Goal: Information Seeking & Learning: Find contact information

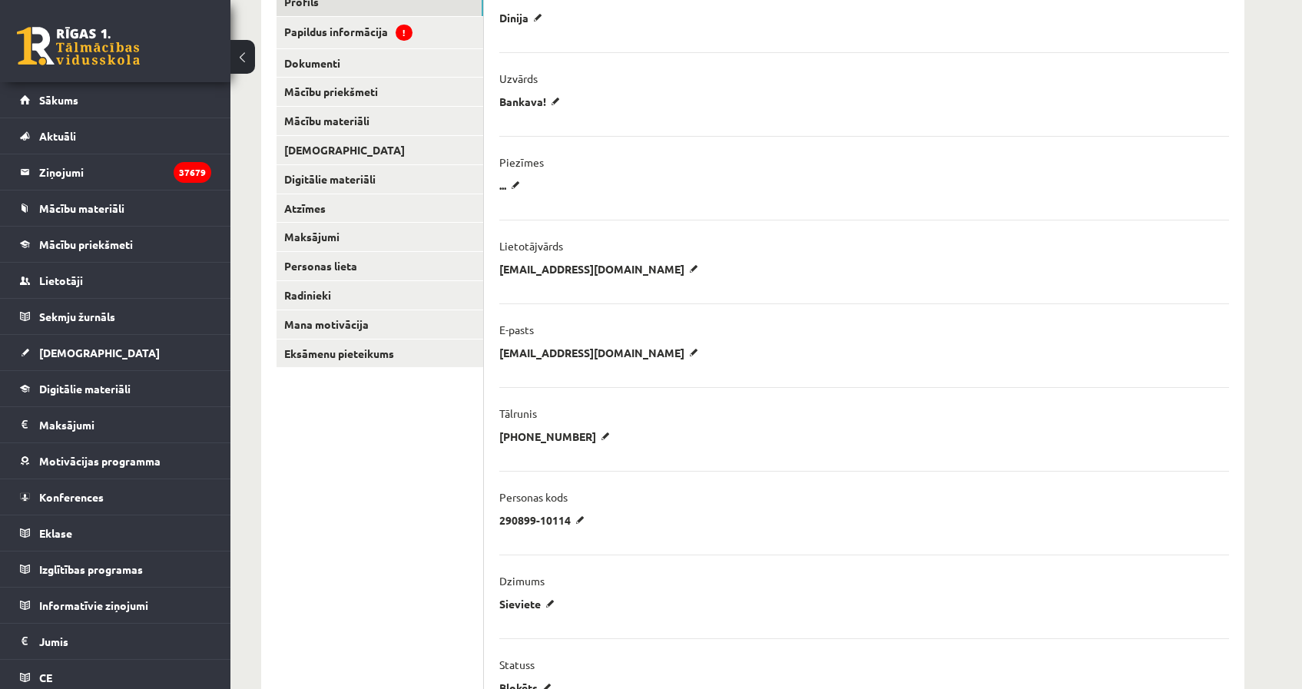
scroll to position [230, 0]
drag, startPoint x: 592, startPoint y: 275, endPoint x: 611, endPoint y: 275, distance: 18.4
click at [593, 275] on p "[EMAIL_ADDRESS][DOMAIN_NAME]" at bounding box center [601, 271] width 204 height 14
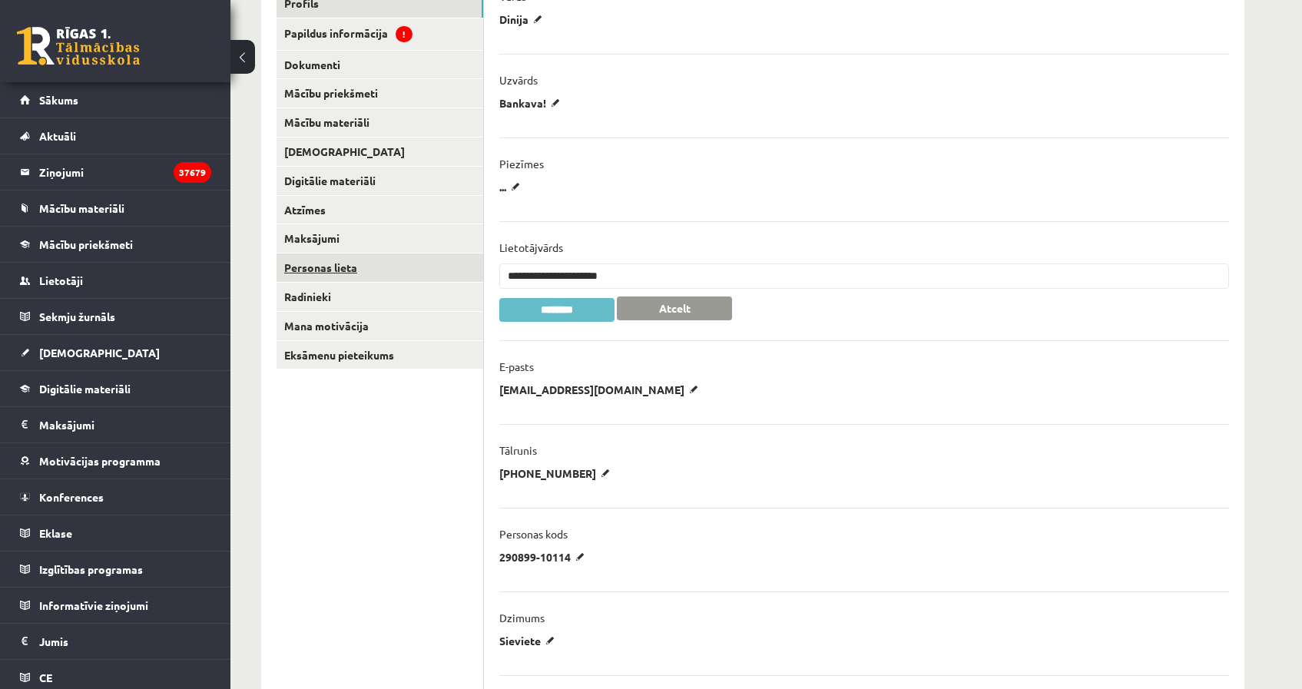
drag, startPoint x: 641, startPoint y: 270, endPoint x: 476, endPoint y: 269, distance: 165.2
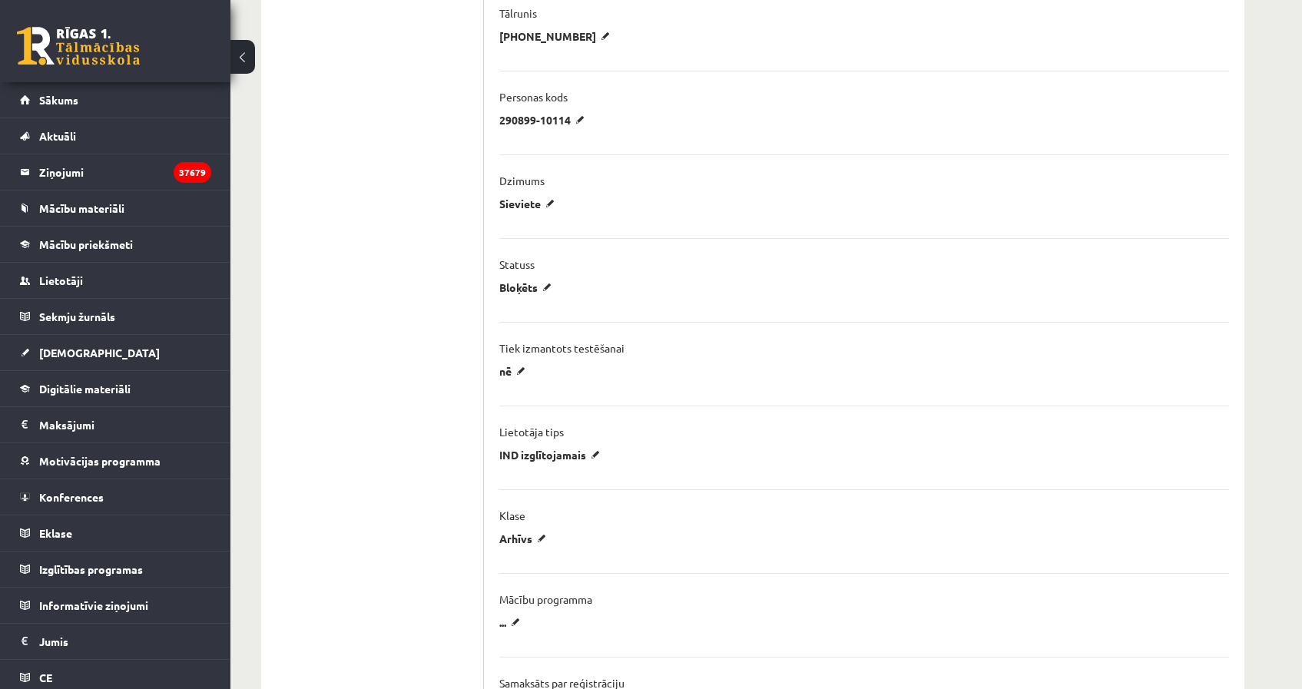
scroll to position [691, 0]
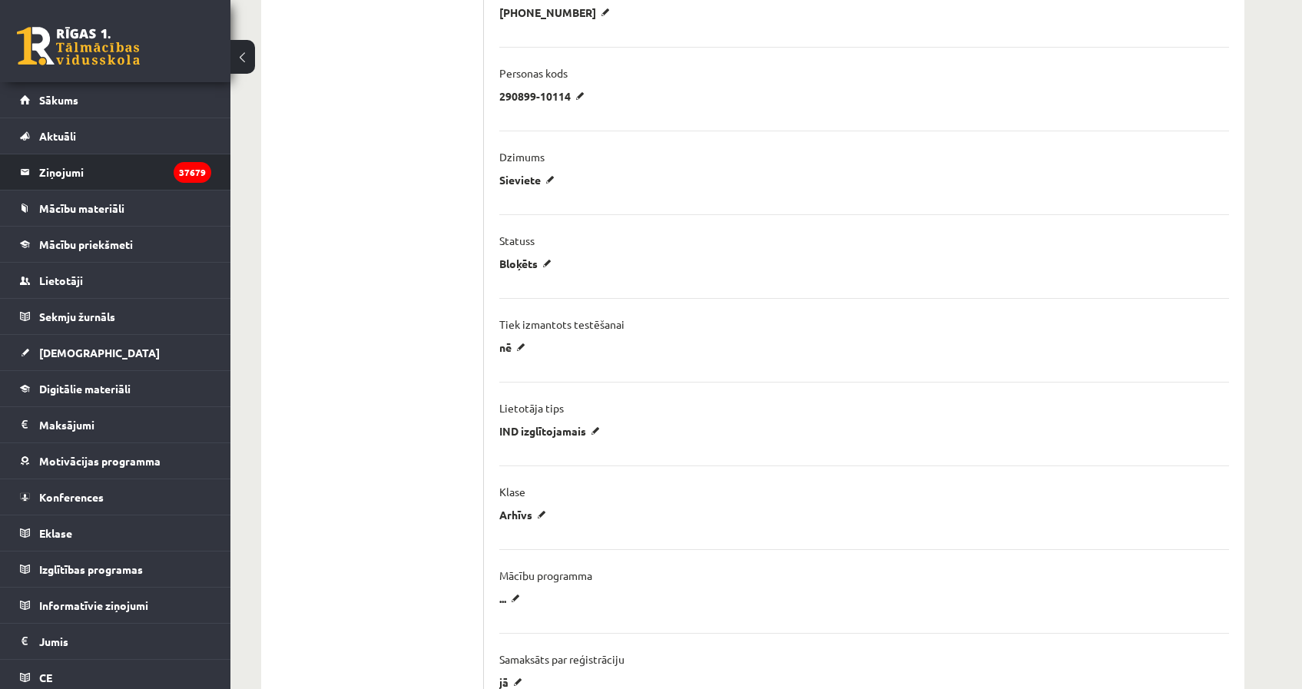
click at [91, 154] on li "Ziņojumi 37679" at bounding box center [115, 172] width 230 height 37
click at [87, 150] on link "Aktuāli" at bounding box center [115, 135] width 191 height 35
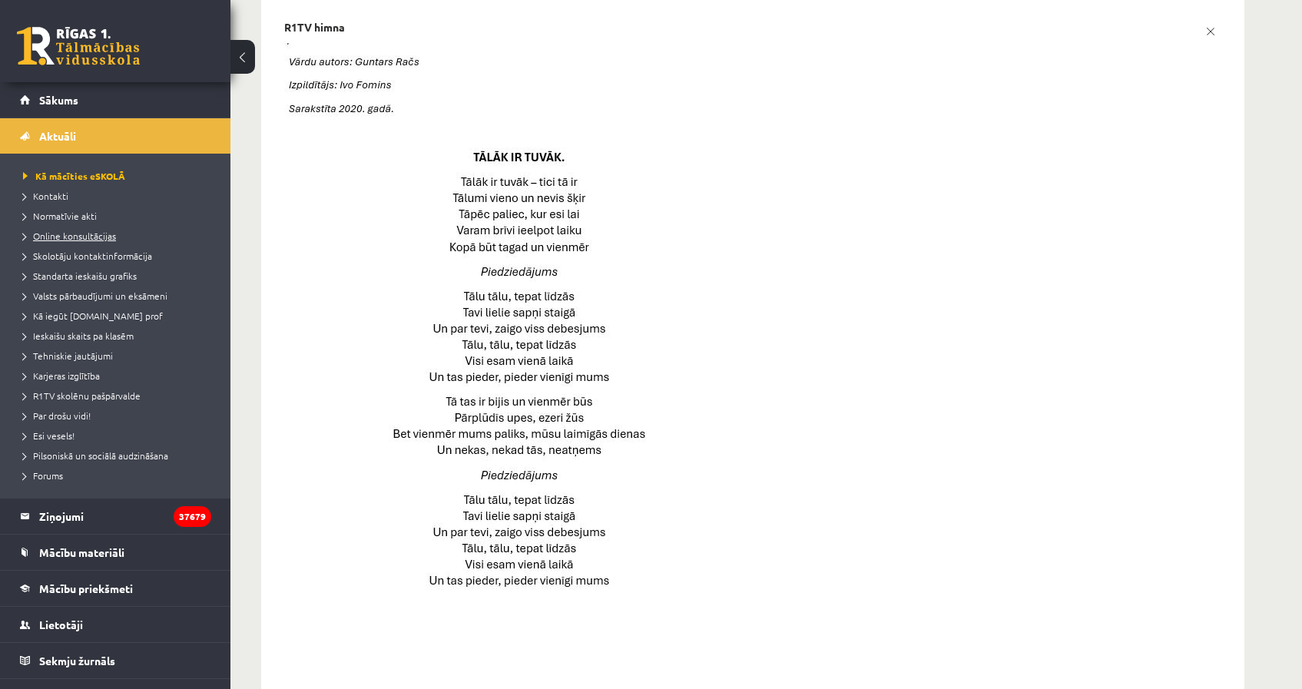
click at [67, 230] on link "Online konsultācijas" at bounding box center [119, 236] width 192 height 14
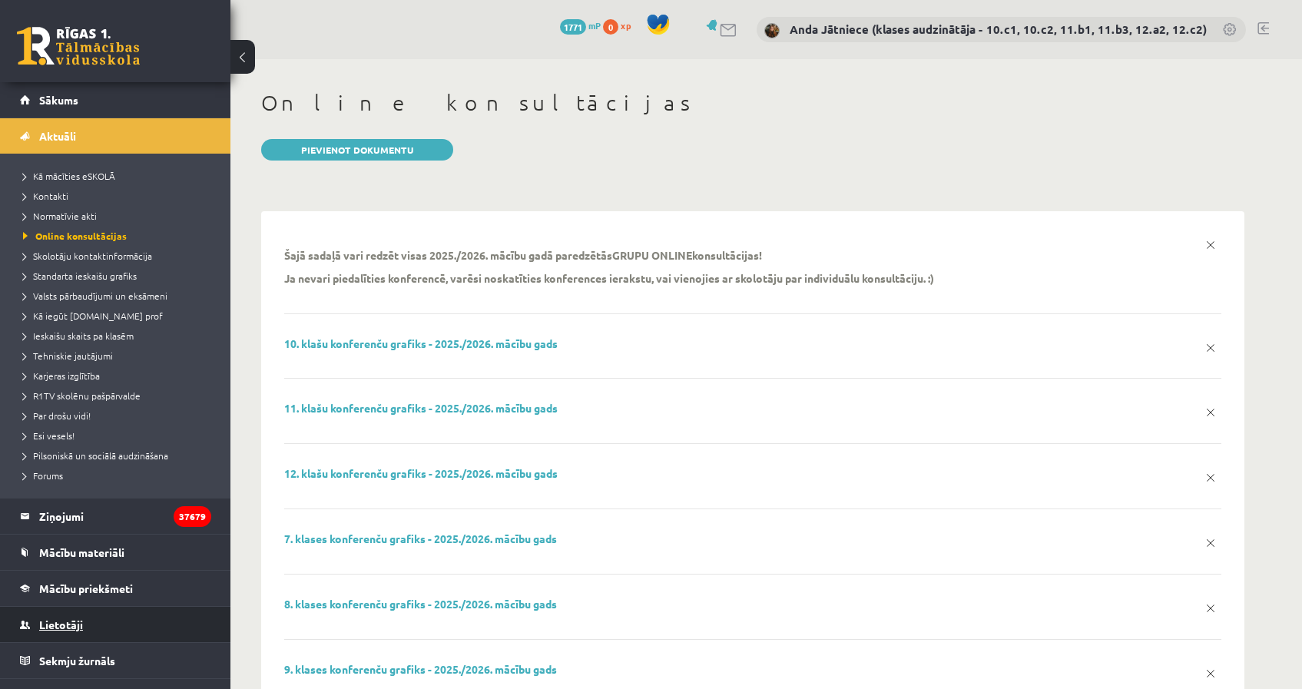
click at [75, 622] on span "Lietotāji" at bounding box center [61, 625] width 44 height 14
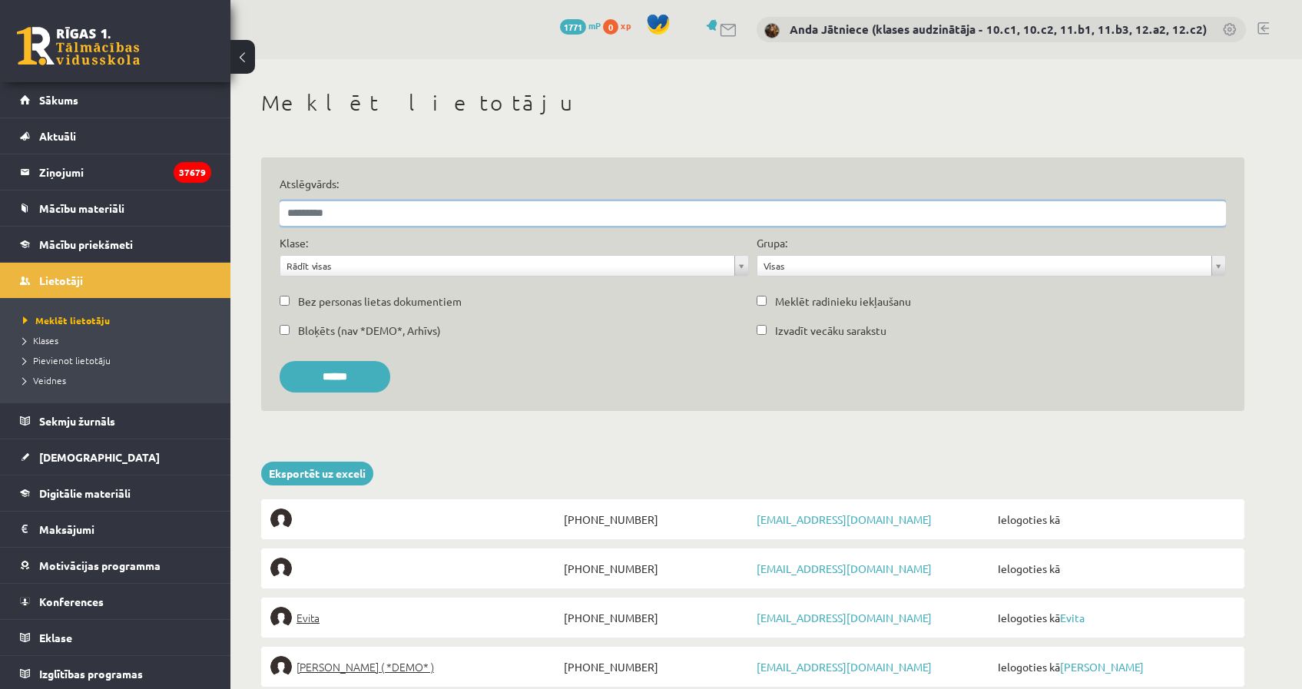
click at [489, 207] on input "Atslēgvārds:" at bounding box center [753, 213] width 946 height 25
type input "*******"
click at [280, 361] on input "******" at bounding box center [335, 376] width 111 height 31
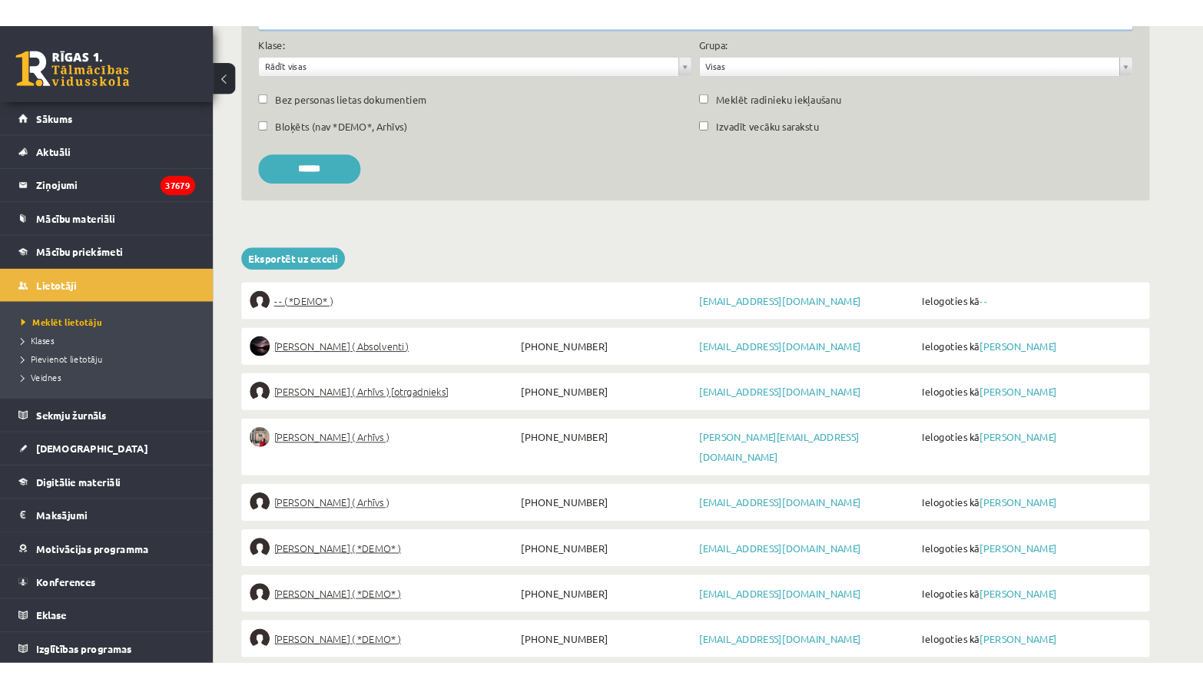
scroll to position [230, 0]
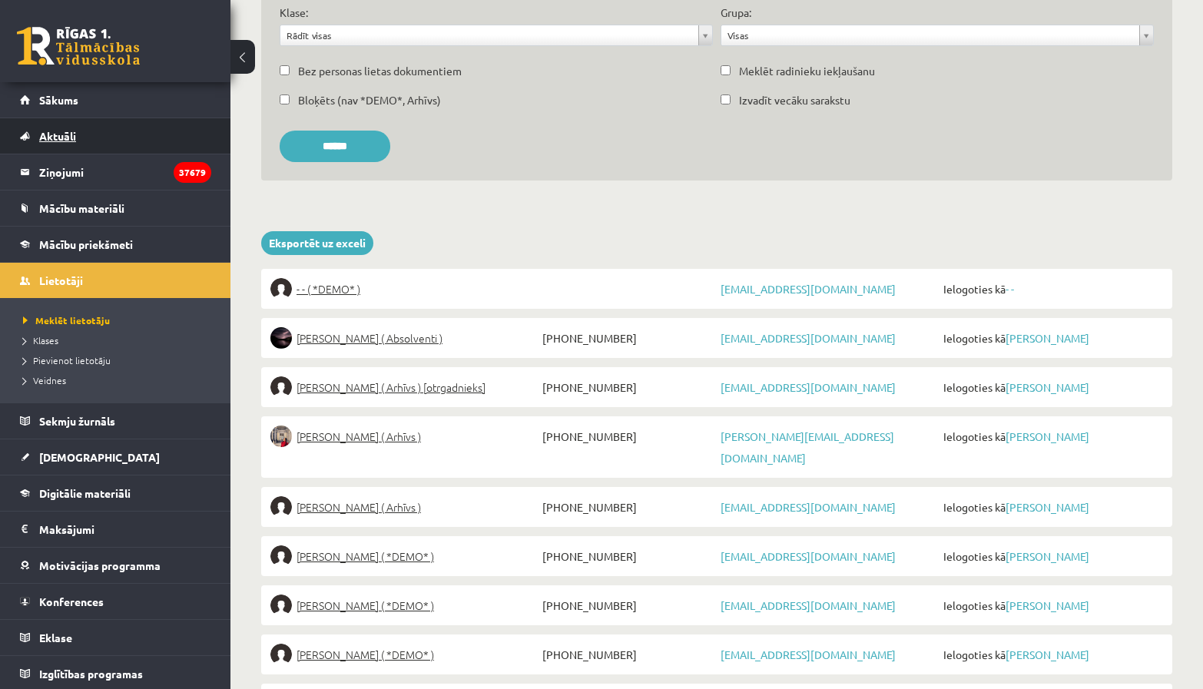
click at [68, 134] on span "Aktuāli" at bounding box center [57, 136] width 37 height 14
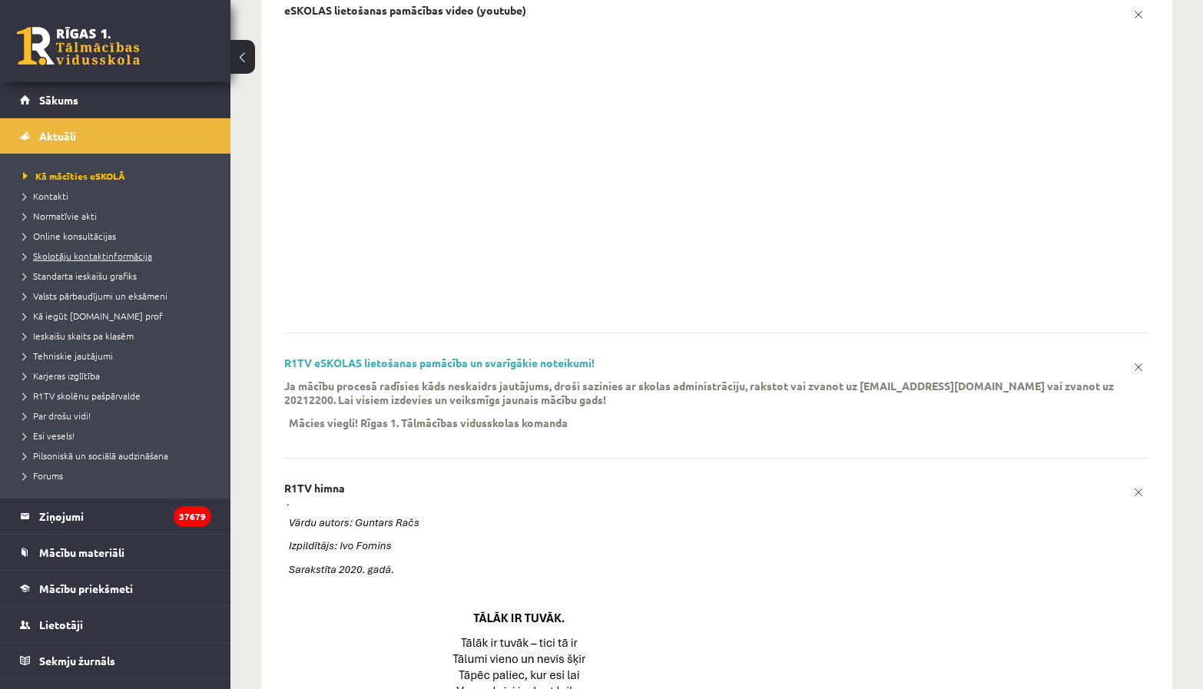
click at [69, 251] on span "Skolotāju kontaktinformācija" at bounding box center [87, 256] width 129 height 12
